Goal: Task Accomplishment & Management: Use online tool/utility

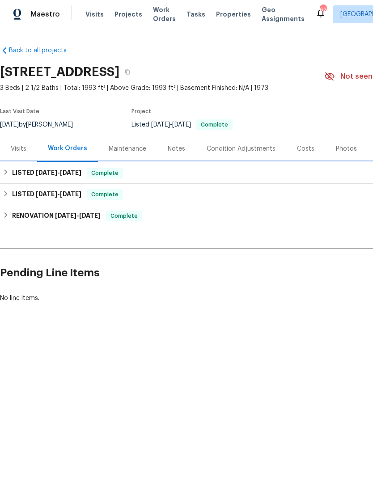
click at [24, 179] on div "LISTED [DATE] - [DATE] Complete" at bounding box center [252, 172] width 505 height 21
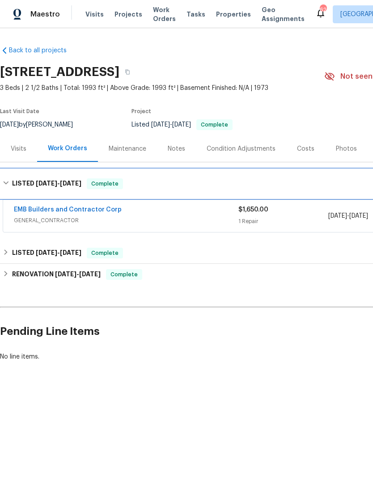
click at [11, 185] on div "LISTED [DATE] - [DATE] Complete" at bounding box center [253, 183] width 500 height 11
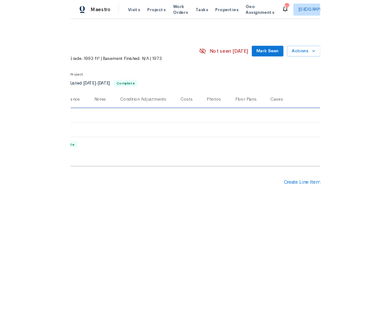
scroll to position [0, 132]
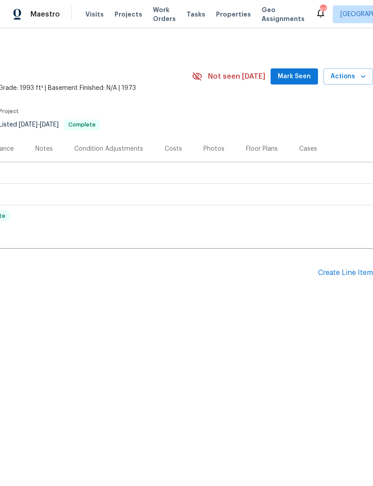
click at [333, 270] on div "Create Line Item" at bounding box center [345, 273] width 55 height 8
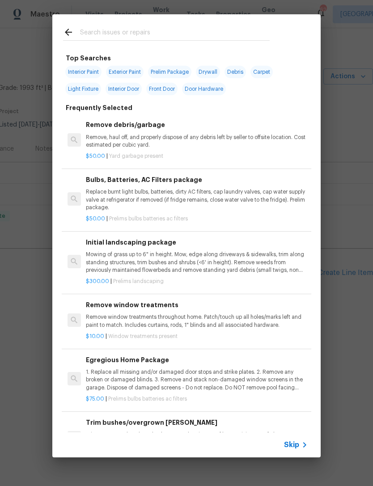
click at [291, 446] on span "Skip" at bounding box center [291, 444] width 15 height 9
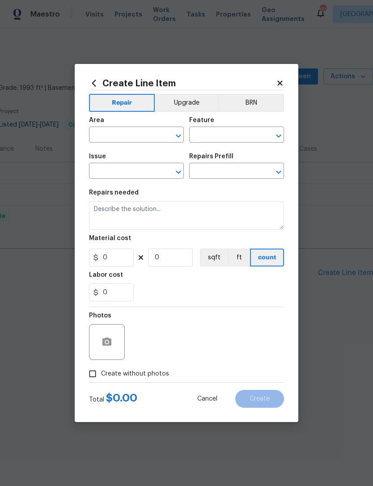
click at [114, 134] on input "text" at bounding box center [124, 136] width 70 height 14
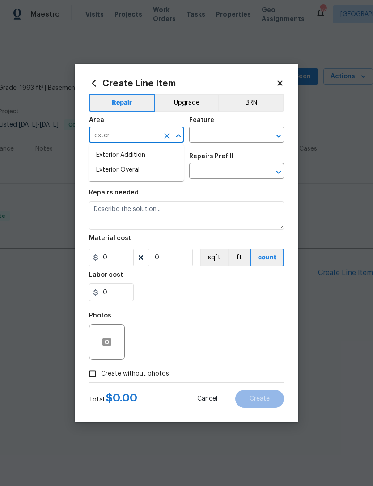
click at [105, 169] on li "Exterior Overall" at bounding box center [136, 170] width 95 height 15
type input "Exterior Overall"
click at [212, 132] on input "text" at bounding box center [224, 136] width 70 height 14
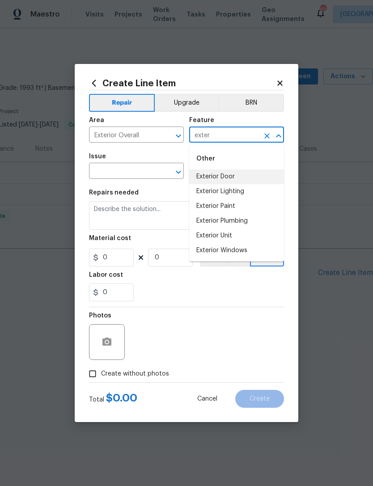
click at [205, 172] on li "Exterior Door" at bounding box center [236, 176] width 95 height 15
type input "Exterior Door"
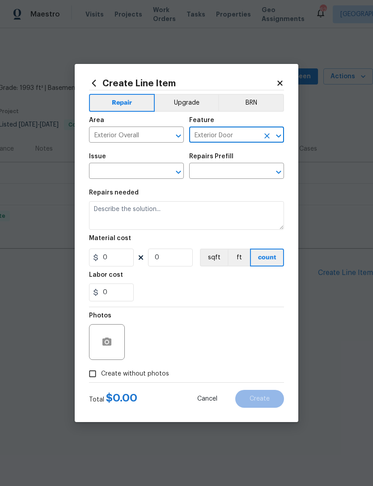
click at [125, 175] on input "text" at bounding box center [124, 172] width 70 height 14
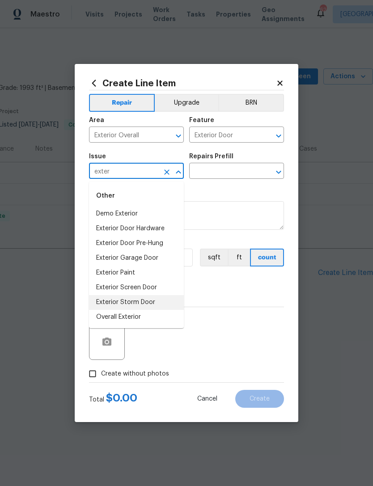
click at [107, 304] on li "Exterior Storm Door" at bounding box center [136, 302] width 95 height 15
type input "Exterior Storm Door"
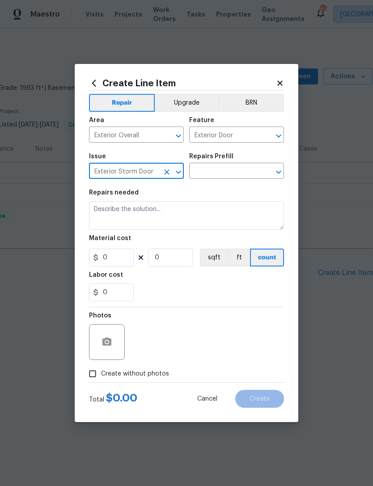
click at [210, 168] on input "text" at bounding box center [224, 172] width 70 height 14
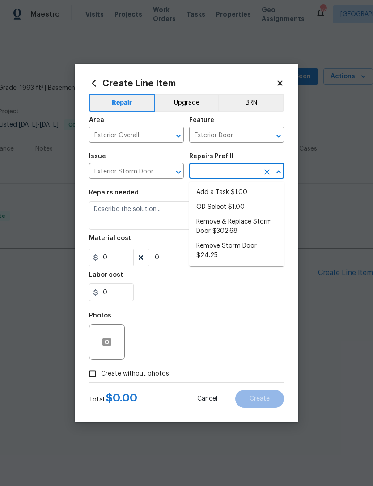
click at [164, 171] on icon "Clear" at bounding box center [166, 172] width 9 height 9
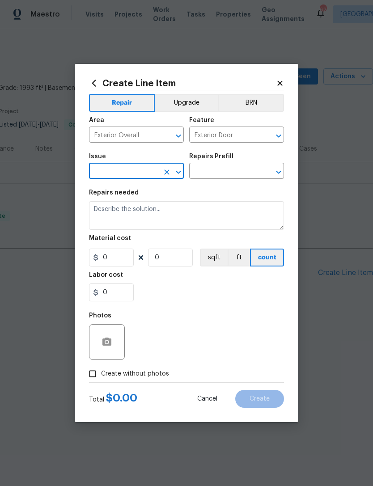
click at [129, 172] on input "text" at bounding box center [124, 172] width 70 height 14
click at [118, 217] on li "Exterior Screen Door" at bounding box center [136, 213] width 95 height 15
type input "Exterior Screen Door"
click at [211, 174] on input "text" at bounding box center [224, 172] width 70 height 14
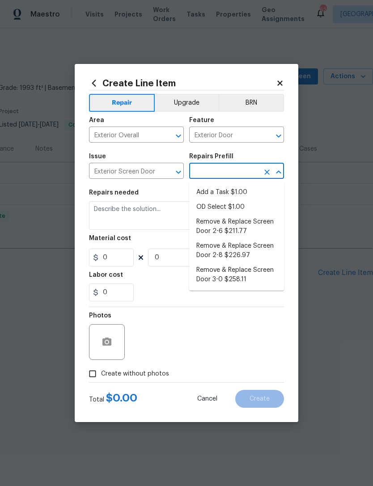
click at [216, 224] on li "Remove & Replace Screen Door 2-6 $211.77" at bounding box center [236, 227] width 95 height 24
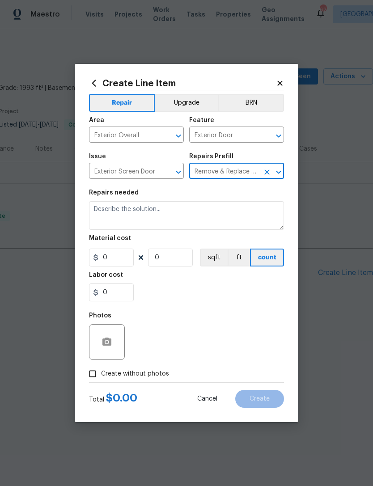
type input "Remove & Replace Screen Door 2-6 $211.77"
type input "Interior Door"
type textarea "Remove the existing screen door, prep the door jamb and install a new 2-6 scree…"
type input "1"
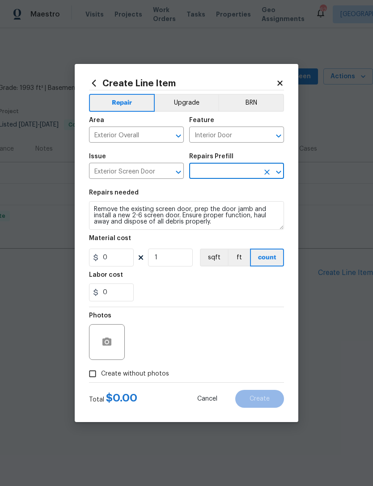
type input "Remove & Replace Screen Door 2-6 $211.77"
type input "211.77"
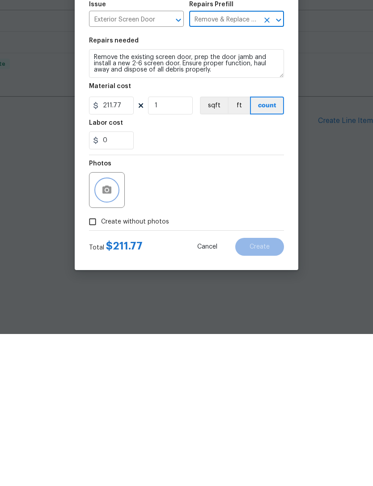
click at [113, 331] on button "button" at bounding box center [106, 341] width 21 height 21
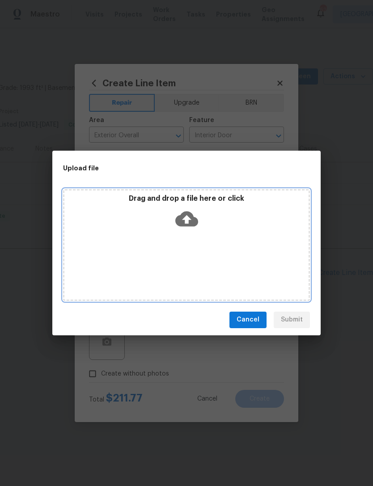
click at [178, 219] on icon at bounding box center [186, 218] width 23 height 15
click at [184, 211] on icon at bounding box center [186, 218] width 23 height 23
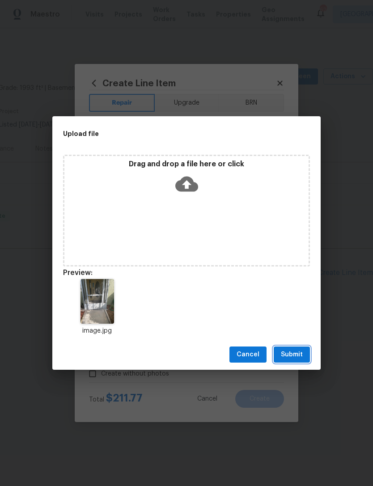
click at [306, 359] on button "Submit" at bounding box center [292, 354] width 36 height 17
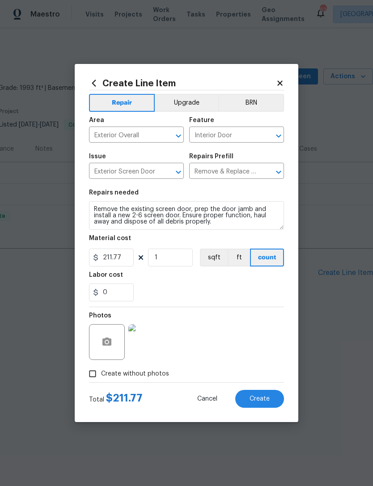
click at [276, 397] on button "Create" at bounding box center [259, 399] width 49 height 18
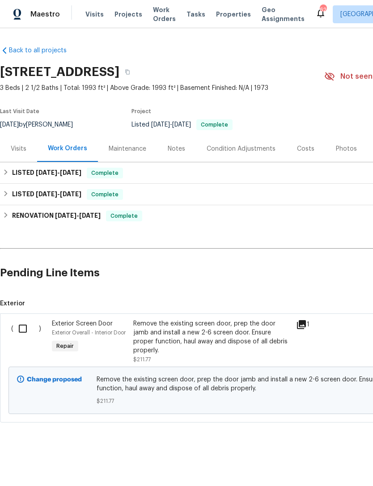
scroll to position [0, 0]
click at [24, 330] on input "checkbox" at bounding box center [25, 328] width 25 height 19
checkbox input "true"
click at [334, 463] on span "Create Work Order" at bounding box center [321, 463] width 59 height 11
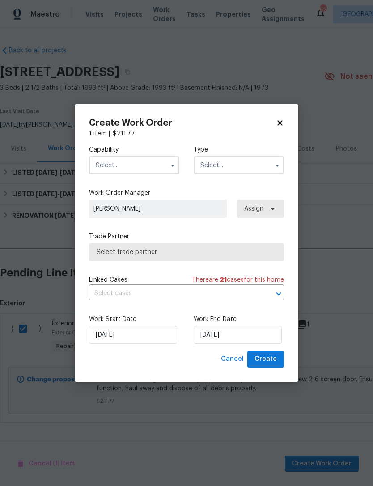
click at [172, 172] on input "text" at bounding box center [134, 165] width 90 height 18
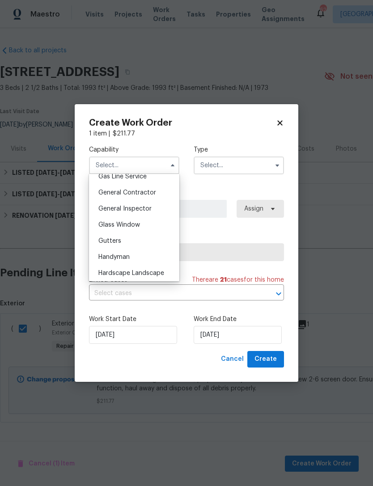
scroll to position [417, 0]
click at [159, 196] on div "General Contractor" at bounding box center [134, 194] width 86 height 16
type input "General Contractor"
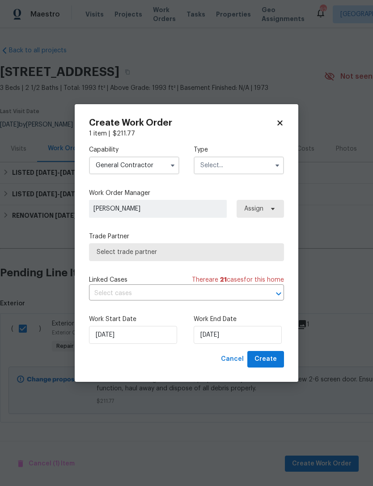
click at [248, 171] on input "text" at bounding box center [239, 165] width 90 height 18
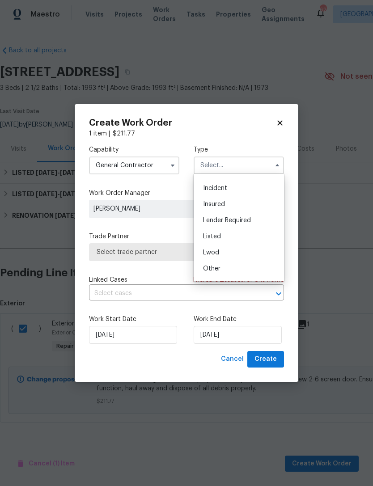
scroll to position [30, 0]
click at [233, 235] on div "Listed" at bounding box center [239, 234] width 86 height 16
type input "Listed"
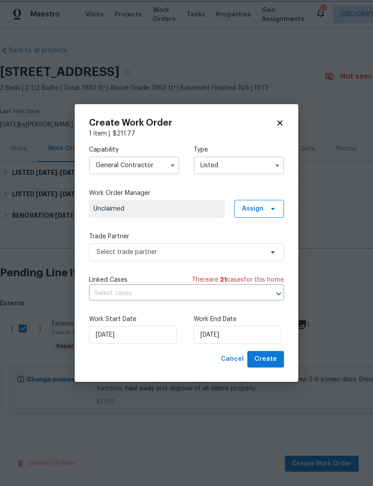
scroll to position [0, 0]
click at [265, 210] on span "Assign" at bounding box center [259, 209] width 50 height 18
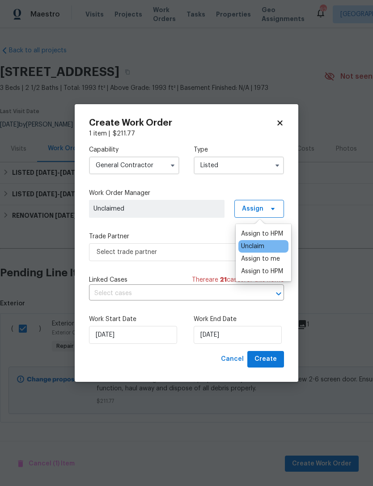
click at [266, 235] on div "Assign to HPM" at bounding box center [262, 233] width 42 height 9
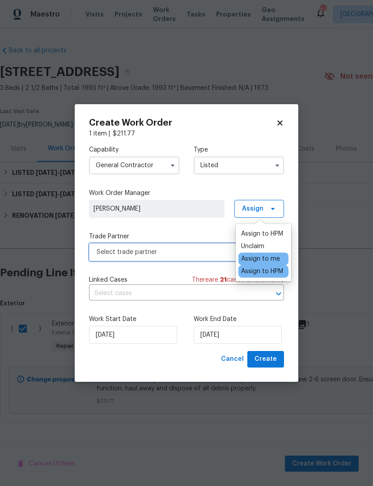
click at [209, 251] on span "Select trade partner" at bounding box center [180, 252] width 167 height 9
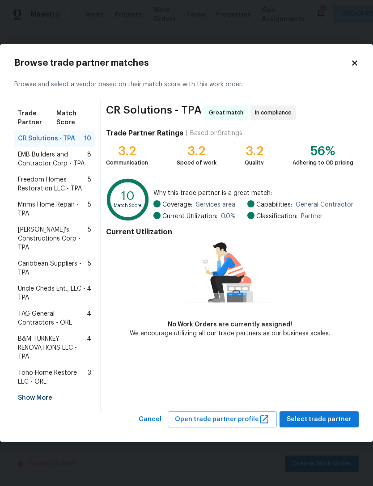
click at [62, 185] on span "Freedom Homes Restoration LLC - TPA" at bounding box center [53, 184] width 70 height 18
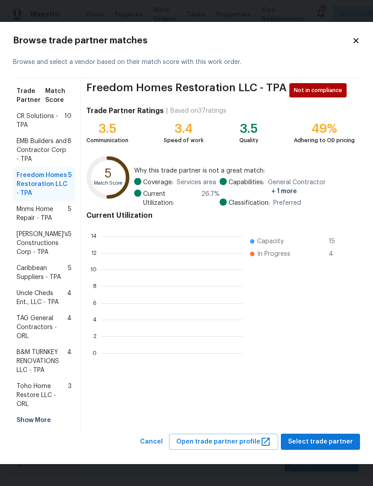
scroll to position [125, 142]
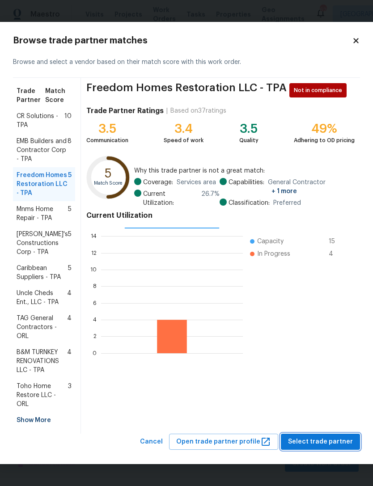
click at [325, 447] on span "Select trade partner" at bounding box center [320, 441] width 65 height 11
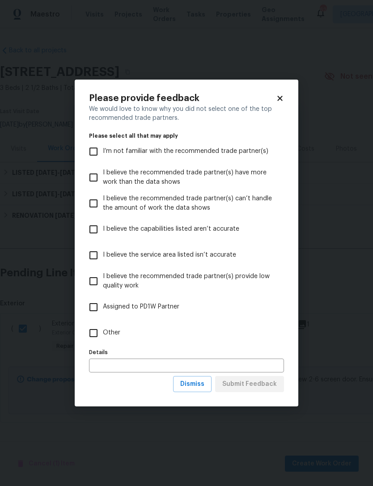
click at [115, 339] on label "Other" at bounding box center [180, 333] width 193 height 26
click at [103, 339] on input "Other" at bounding box center [93, 333] width 19 height 19
checkbox input "true"
click at [249, 384] on span "Submit Feedback" at bounding box center [249, 384] width 55 height 11
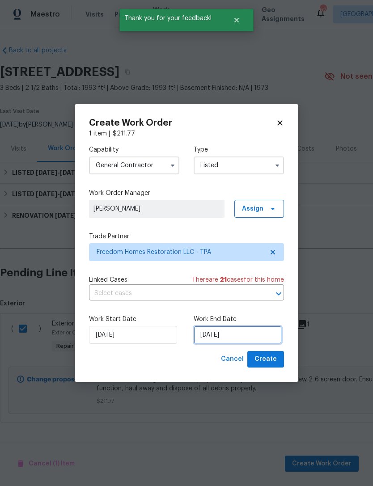
click at [250, 340] on input "[DATE]" at bounding box center [238, 335] width 88 height 18
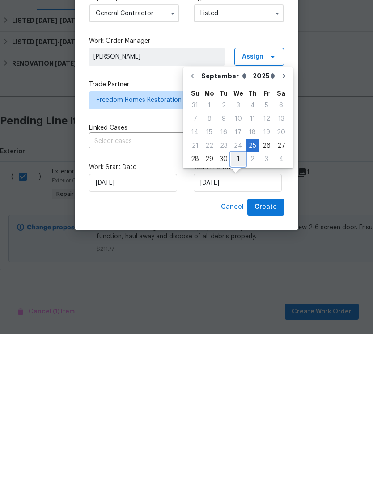
click at [236, 305] on div "1" at bounding box center [238, 311] width 15 height 13
type input "[DATE]"
select select "9"
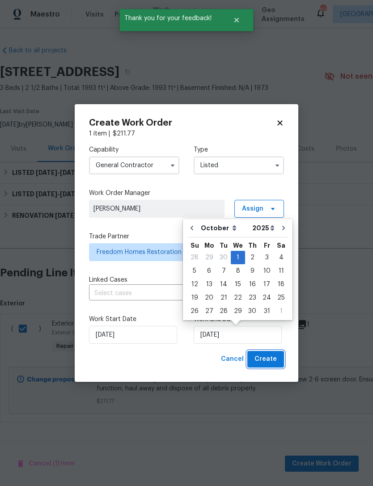
click at [274, 365] on button "Create" at bounding box center [265, 359] width 37 height 17
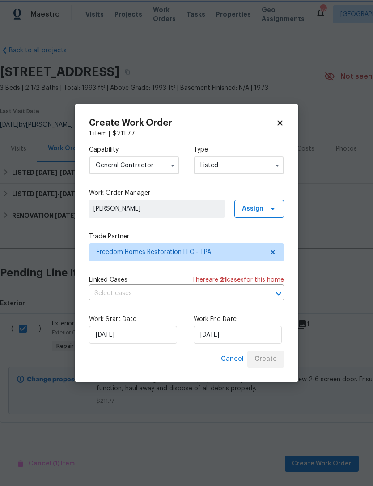
checkbox input "false"
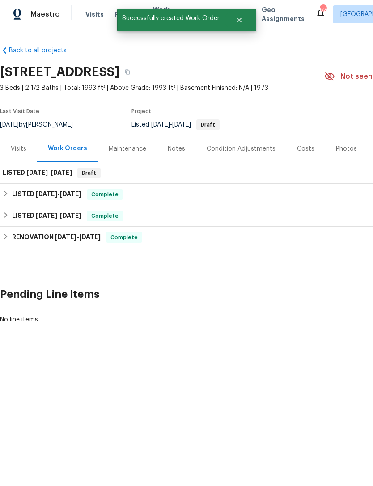
click at [253, 174] on div "LISTED [DATE] - [DATE] Draft" at bounding box center [253, 173] width 500 height 11
click at [58, 174] on span "[DATE]" at bounding box center [61, 172] width 21 height 6
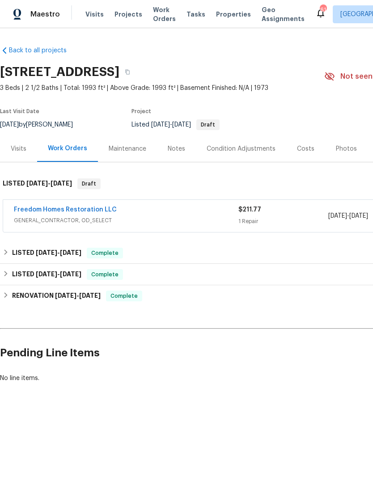
click at [98, 211] on link "Freedom Homes Restoration LLC" at bounding box center [65, 209] width 103 height 6
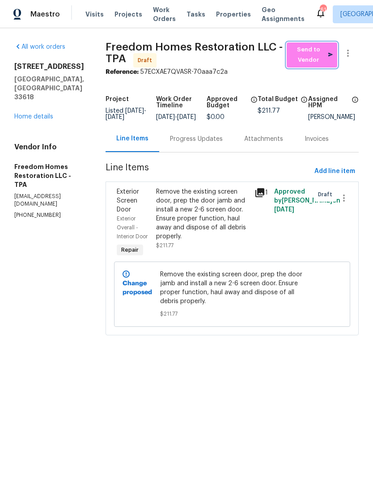
click at [312, 59] on span "Send to Vendor" at bounding box center [312, 55] width 42 height 21
